Goal: Entertainment & Leisure: Browse casually

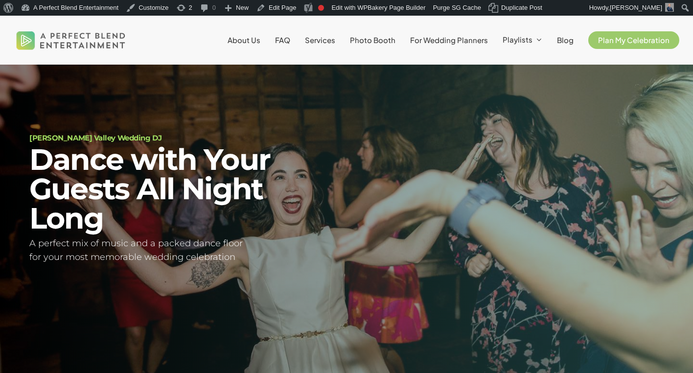
scroll to position [33, 0]
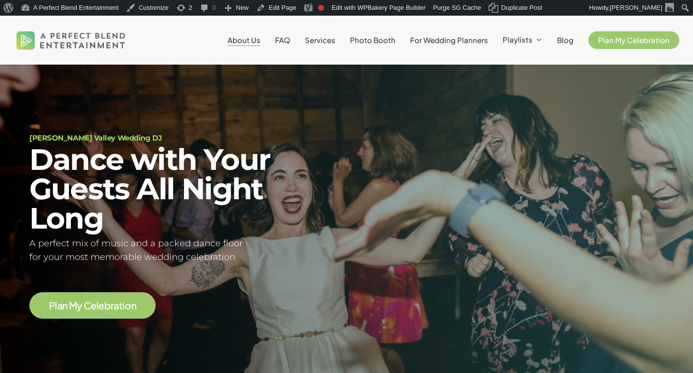
click at [252, 45] on span "About Us" at bounding box center [243, 39] width 33 height 9
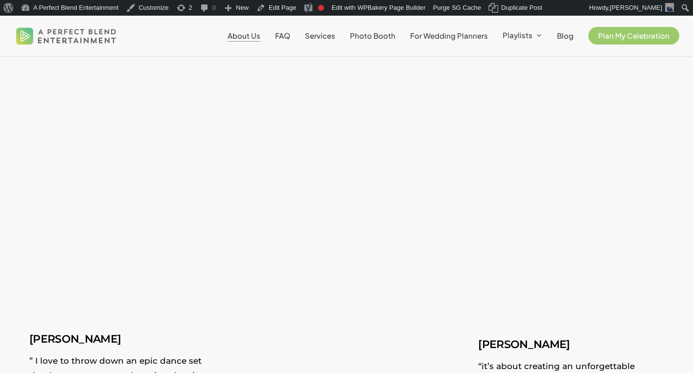
scroll to position [1666, 0]
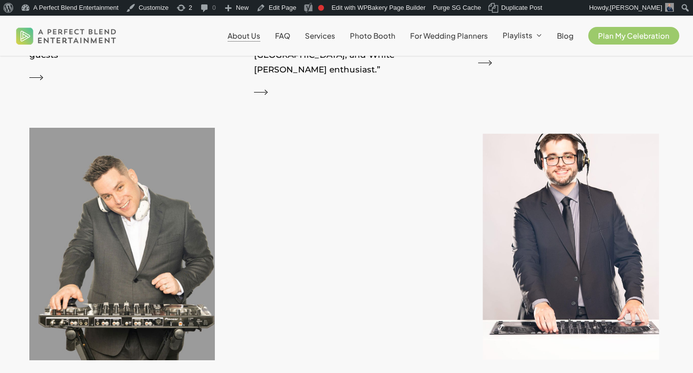
click at [571, 248] on img at bounding box center [571, 247] width 203 height 260
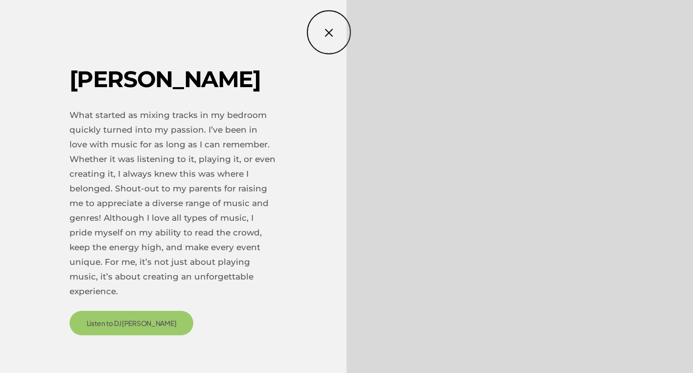
scroll to position [977, 0]
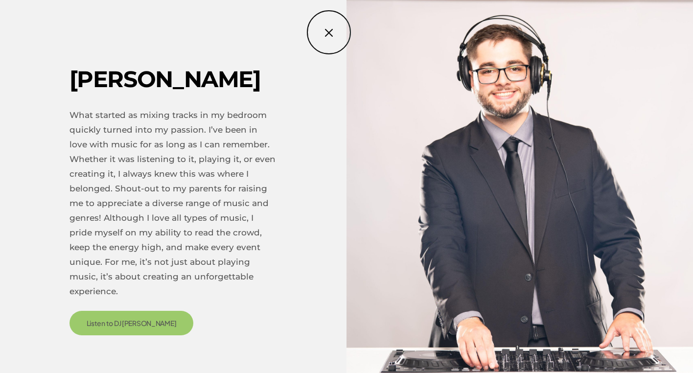
click at [329, 32] on div "Jason What started as mixing tracks in my bedroom quickly turned into my passio…" at bounding box center [346, 186] width 693 height 362
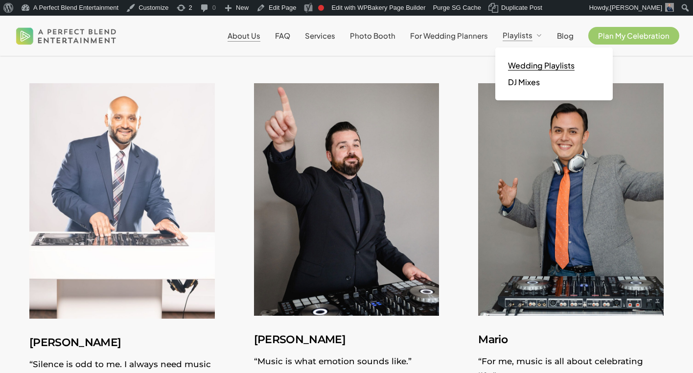
click at [539, 69] on span "Wedding Playlists" at bounding box center [541, 65] width 67 height 10
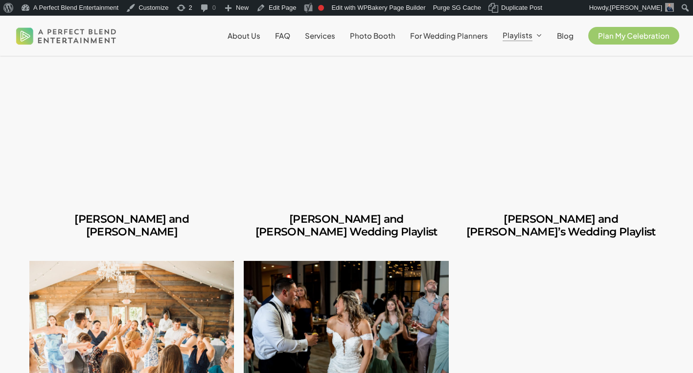
scroll to position [287, 0]
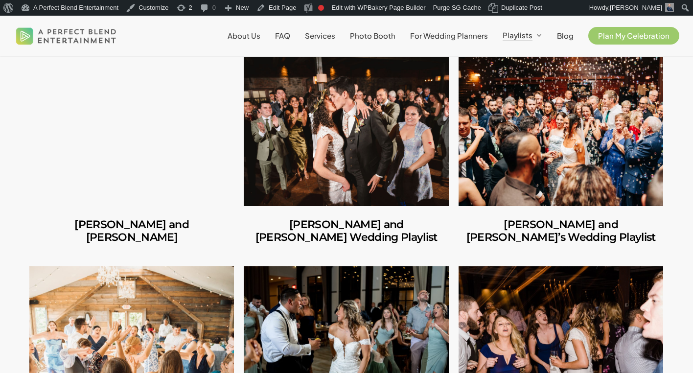
click at [153, 137] on link "Carlos and Olivia" at bounding box center [131, 131] width 204 height 149
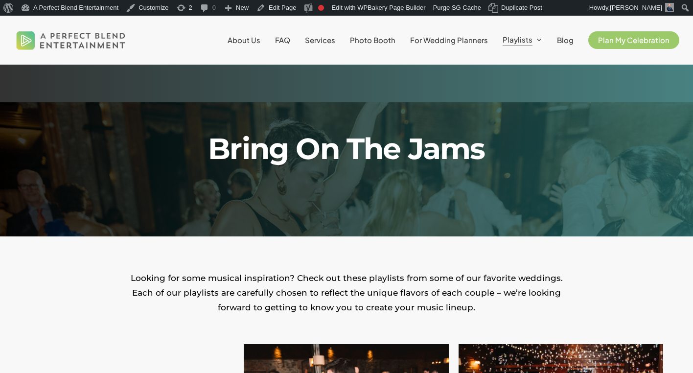
scroll to position [287, 0]
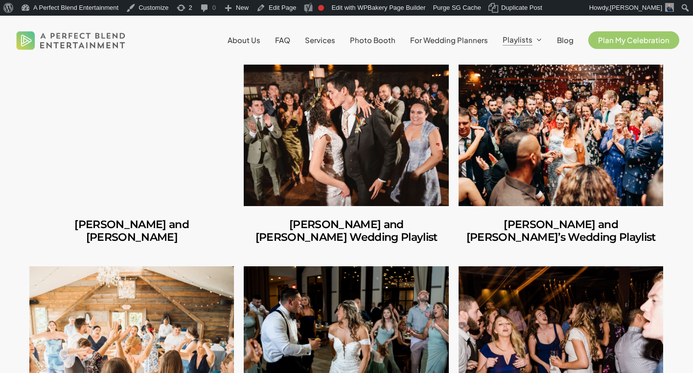
click at [330, 149] on link "Amber and Cooper’s Wedding Playlist" at bounding box center [346, 131] width 204 height 149
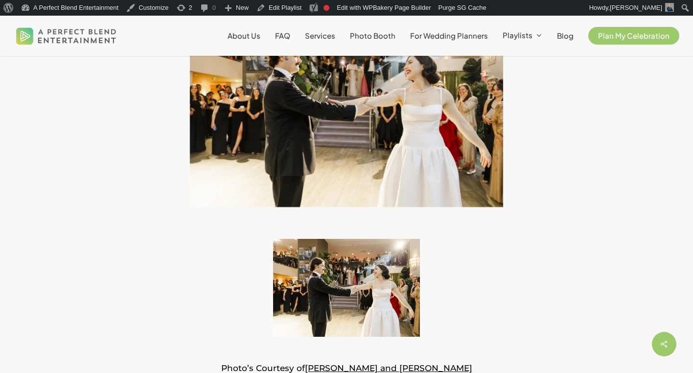
scroll to position [191, 0]
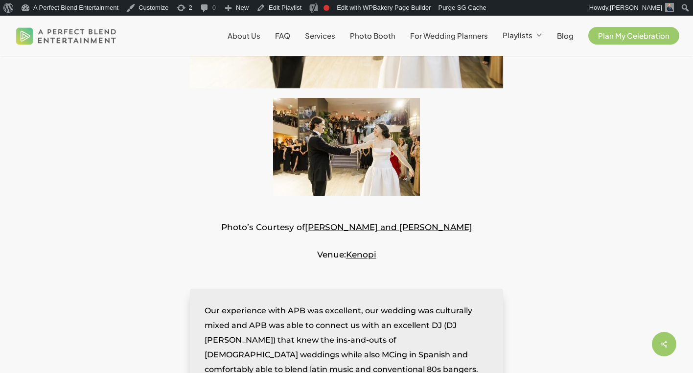
scroll to position [341, 0]
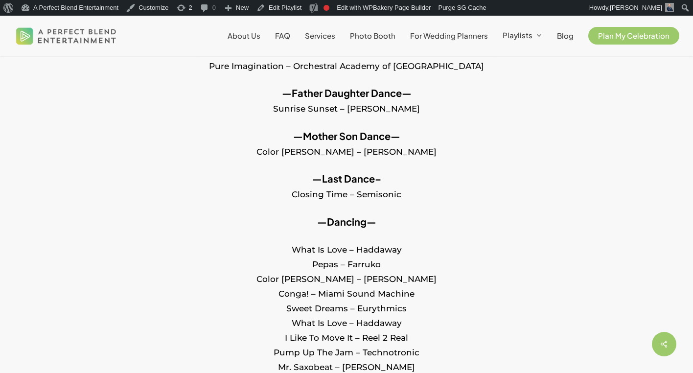
scroll to position [590, 0]
